Goal: Task Accomplishment & Management: Use online tool/utility

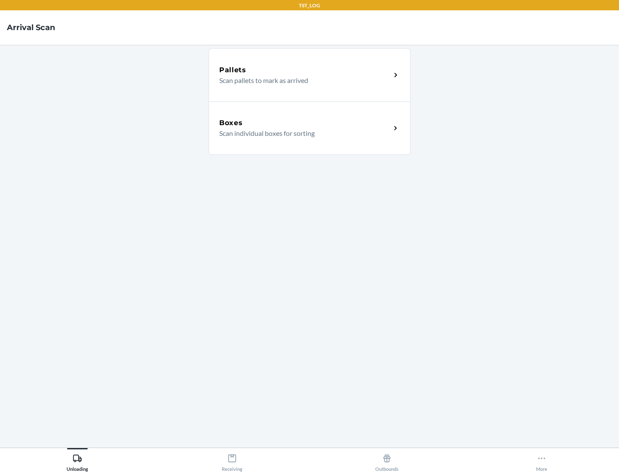
click at [305, 123] on div "Boxes" at bounding box center [304, 123] width 171 height 10
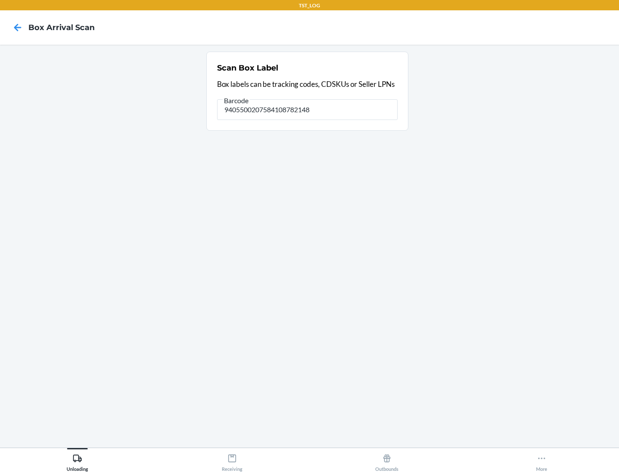
type input "9405500207584108782148"
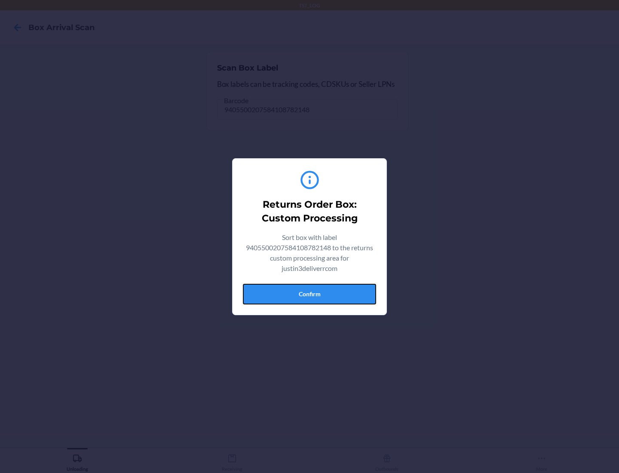
click at [309, 293] on button "Confirm" at bounding box center [309, 294] width 133 height 21
